Goal: Information Seeking & Learning: Compare options

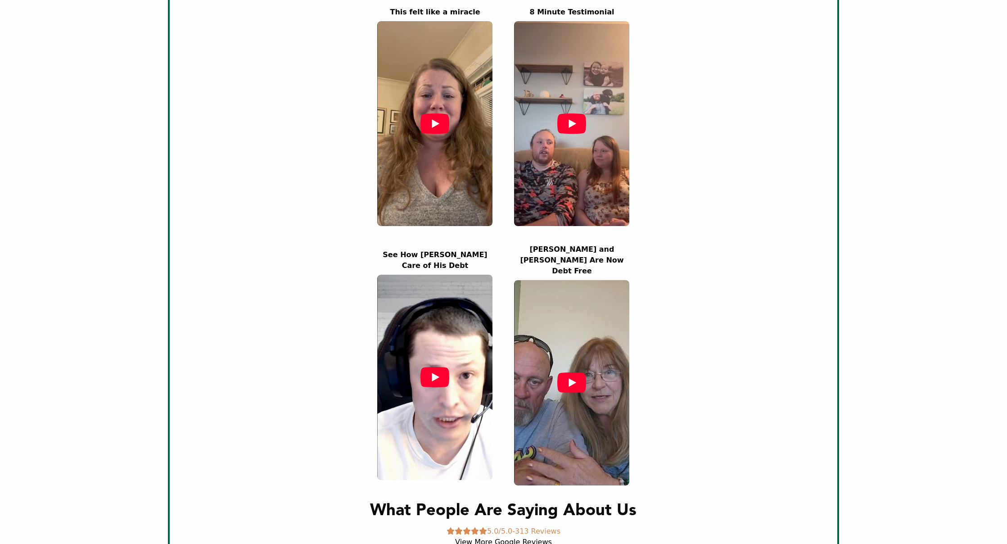
scroll to position [865, 0]
